Goal: Complete application form

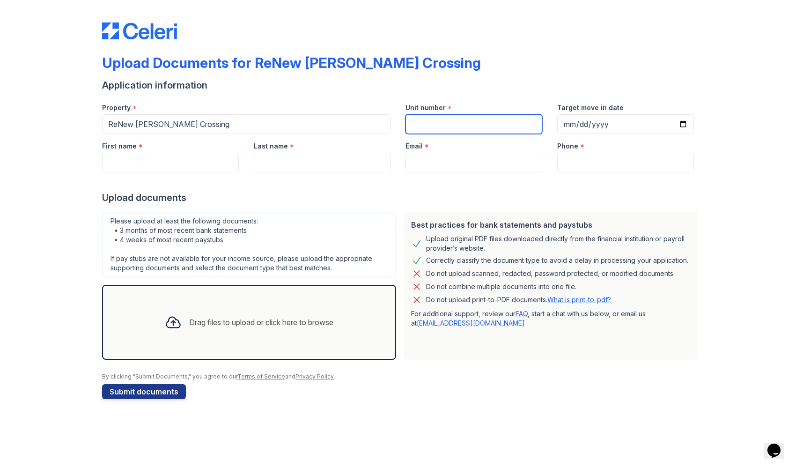
click at [422, 123] on input "Unit number" at bounding box center [474, 124] width 137 height 20
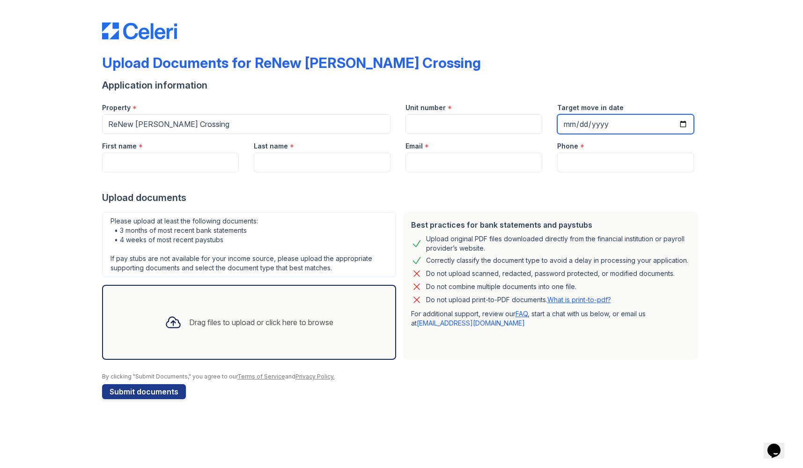
click at [567, 126] on input "Target move in date" at bounding box center [625, 124] width 137 height 20
type input "2025-09-06"
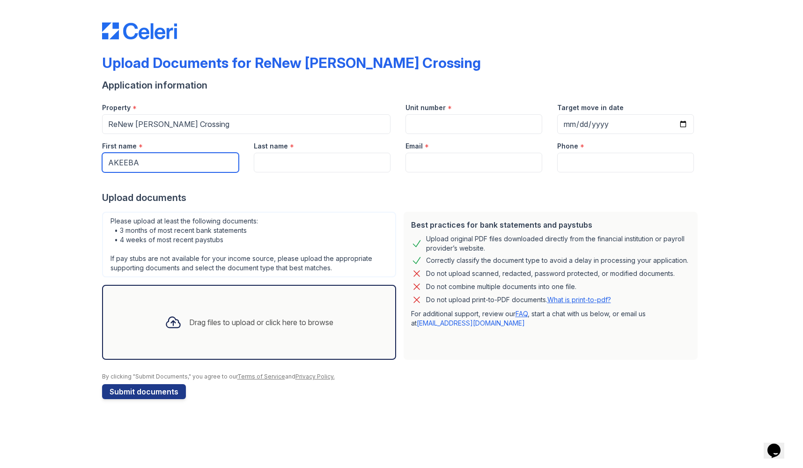
type input "AKEEBA"
type input "MAZE"
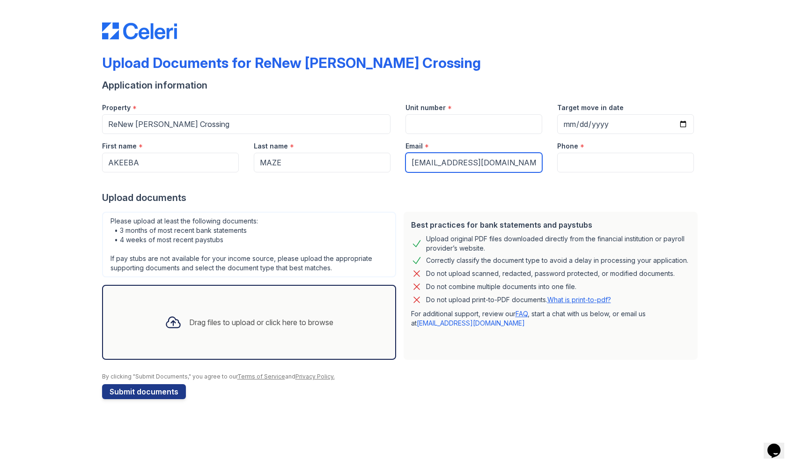
type input "[EMAIL_ADDRESS][DOMAIN_NAME]"
type input "4103365421"
click at [98, 202] on div "Upload Documents for ReNew Howard Crossing Application information Property * R…" at bounding box center [401, 209] width 773 height 418
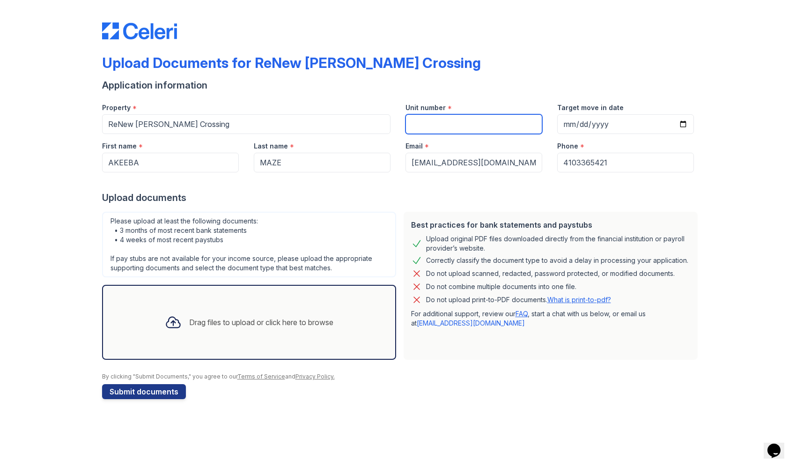
click at [459, 125] on input "Unit number" at bounding box center [474, 124] width 137 height 20
type input "4"
type input "0000"
click at [199, 326] on div "Drag files to upload or click here to browse" at bounding box center [261, 322] width 144 height 11
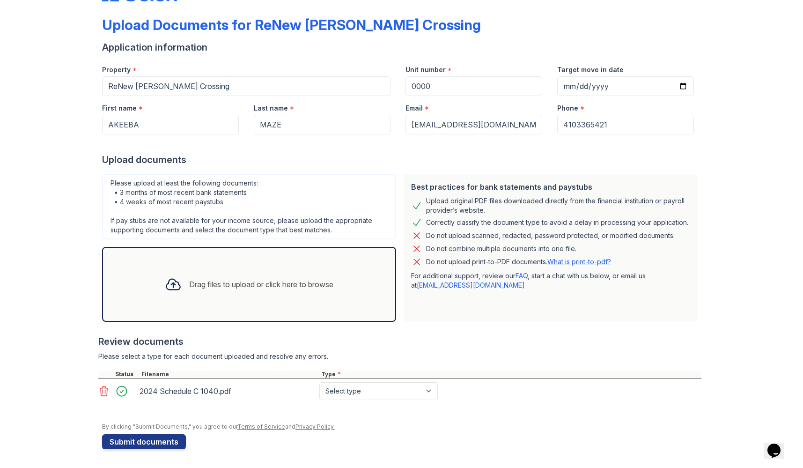
scroll to position [38, 0]
select select "tax_documents"
click at [258, 339] on div "Review documents" at bounding box center [399, 341] width 603 height 13
click at [259, 289] on div "Drag files to upload or click here to browse" at bounding box center [261, 284] width 144 height 11
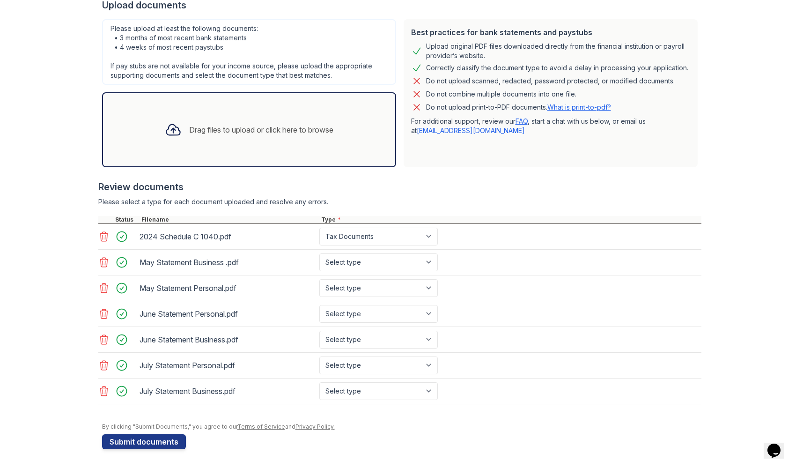
scroll to position [193, 0]
select select "bank_statement"
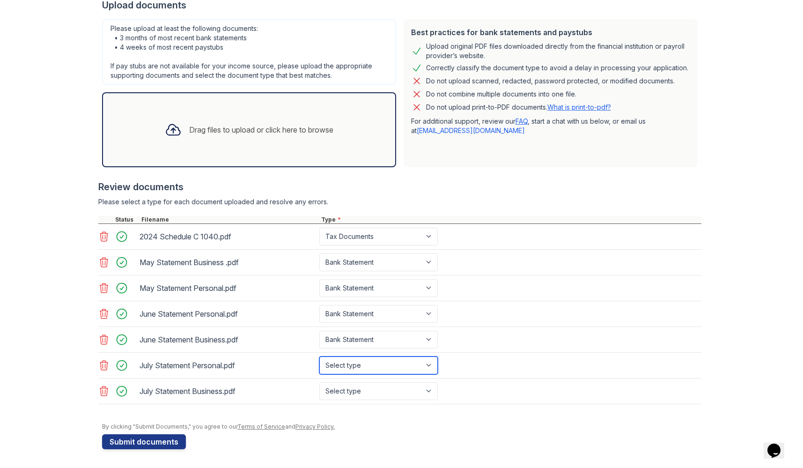
select select "bank_statement"
click at [509, 167] on div "Best practices for bank statements and paystubs Upload original PDF files downl…" at bounding box center [551, 93] width 302 height 156
click at [130, 440] on button "Submit documents" at bounding box center [144, 441] width 84 height 15
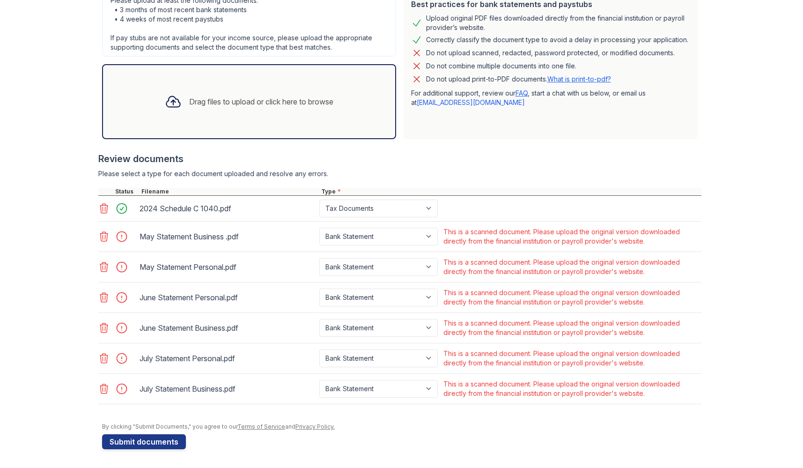
scroll to position [247, 0]
drag, startPoint x: 586, startPoint y: 231, endPoint x: 589, endPoint y: 242, distance: 11.0
click at [589, 242] on div "This is a scanned document. Please upload the original version downloaded direc…" at bounding box center [572, 236] width 256 height 19
click at [103, 241] on icon at bounding box center [104, 236] width 8 height 9
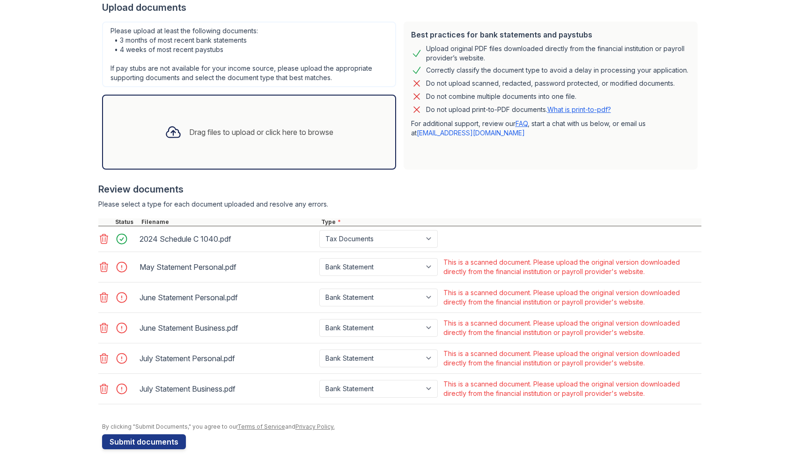
click at [107, 268] on icon at bounding box center [103, 266] width 11 height 11
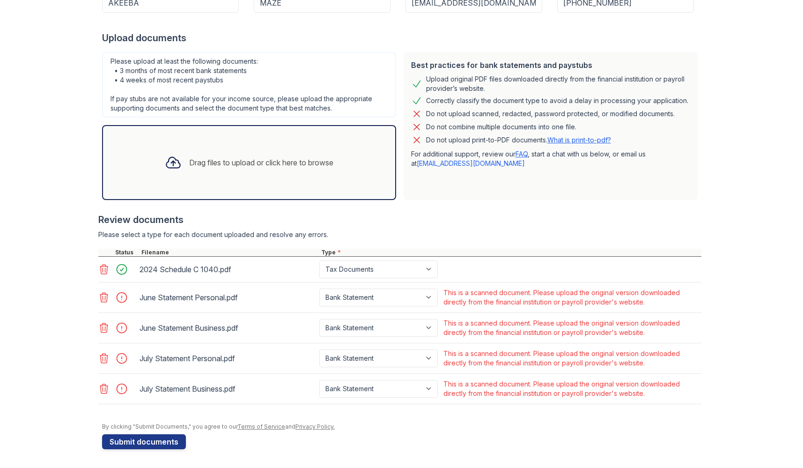
click at [106, 298] on icon at bounding box center [103, 297] width 11 height 11
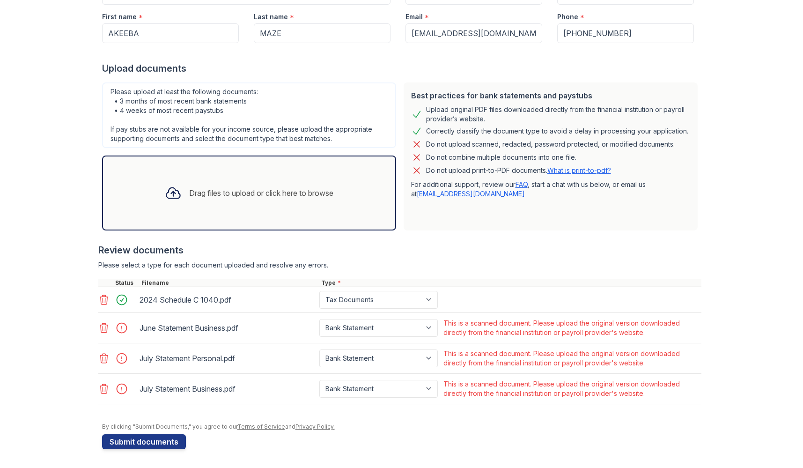
click at [106, 332] on icon at bounding box center [104, 327] width 8 height 9
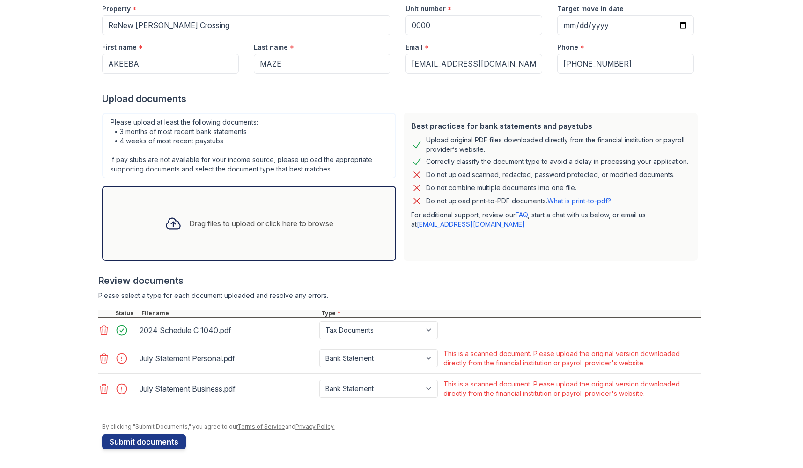
click at [109, 358] on icon at bounding box center [103, 358] width 11 height 11
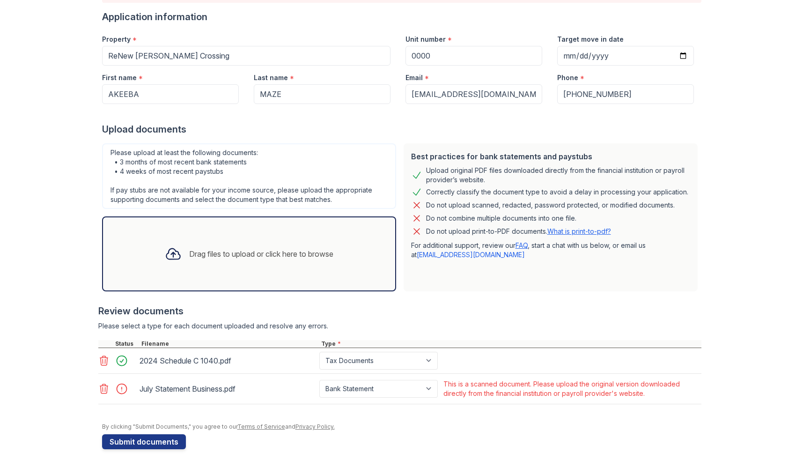
click at [107, 392] on icon at bounding box center [103, 388] width 11 height 11
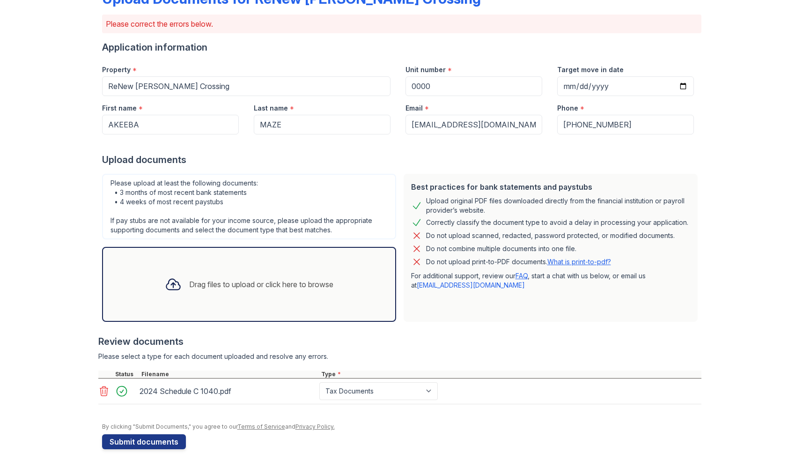
scroll to position [64, 0]
click at [134, 441] on button "Submit documents" at bounding box center [144, 441] width 84 height 15
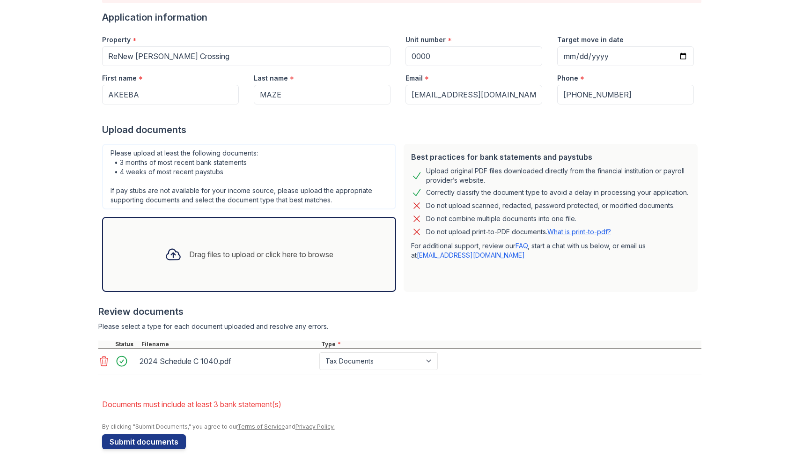
scroll to position [94, 0]
click at [193, 385] on form "Application information Property * ReNew Howard Crossing Unit number * 0000 Tar…" at bounding box center [402, 230] width 600 height 438
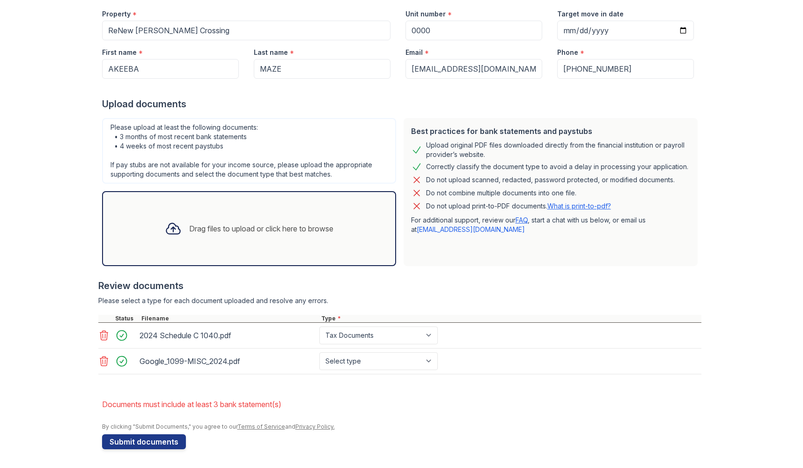
scroll to position [120, 0]
click at [177, 439] on button "Submit documents" at bounding box center [144, 441] width 84 height 15
select select "bank_statement"
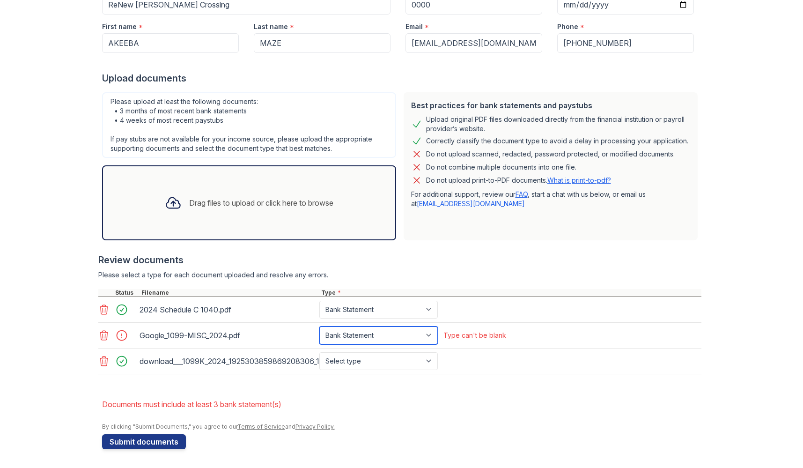
scroll to position [146, 0]
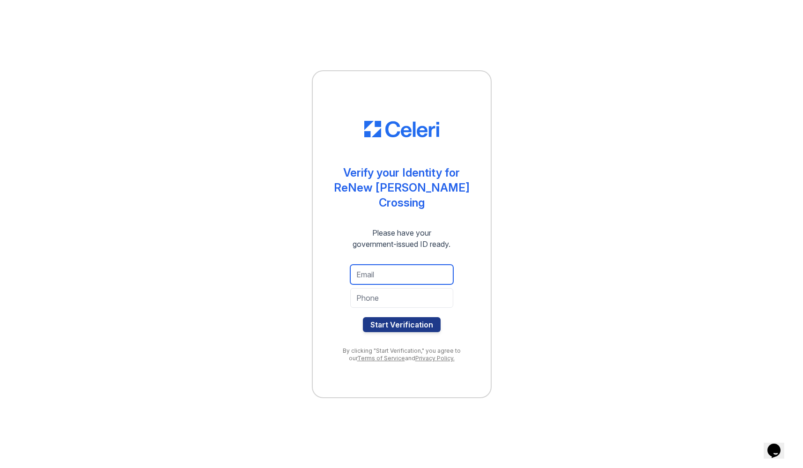
click at [379, 267] on input "email" at bounding box center [401, 275] width 103 height 20
type input "[EMAIL_ADDRESS][DOMAIN_NAME]"
type input "S"
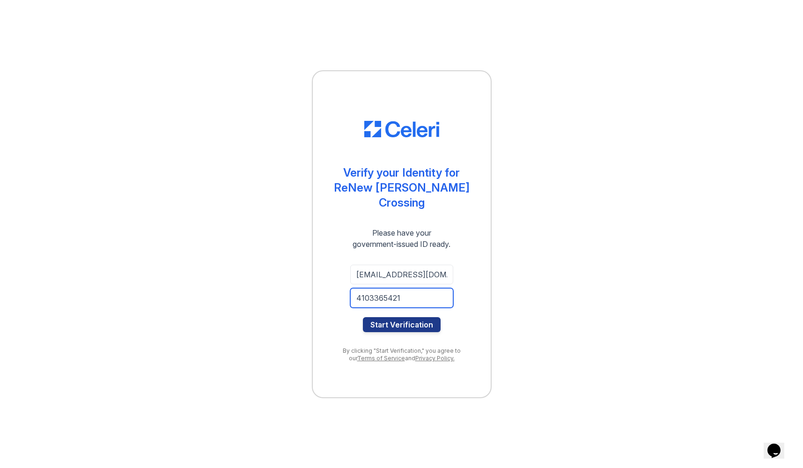
type input "4103365421"
click at [401, 317] on button "Start Verification" at bounding box center [402, 324] width 78 height 15
